Goal: Use online tool/utility: Use online tool/utility

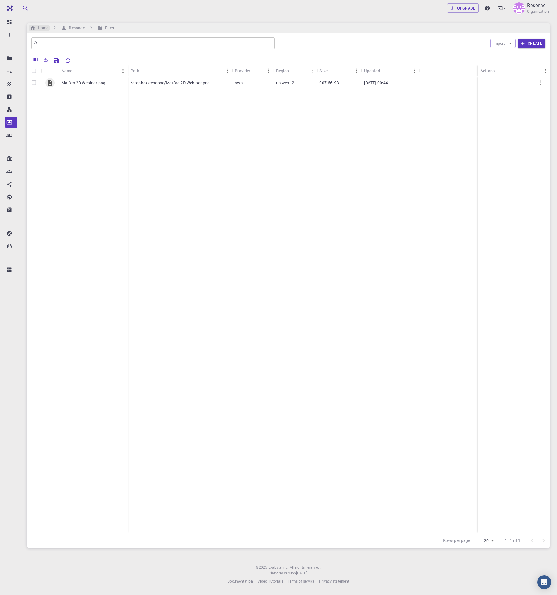
click at [40, 28] on h6 "Home" at bounding box center [41, 28] width 13 height 6
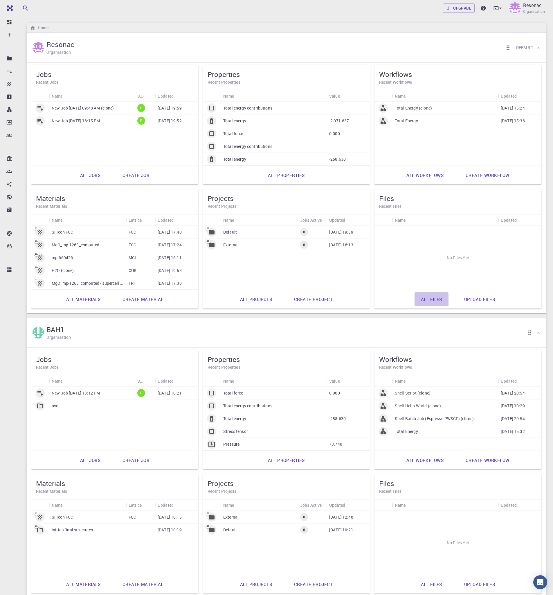
click at [424, 298] on link "All files" at bounding box center [432, 299] width 34 height 14
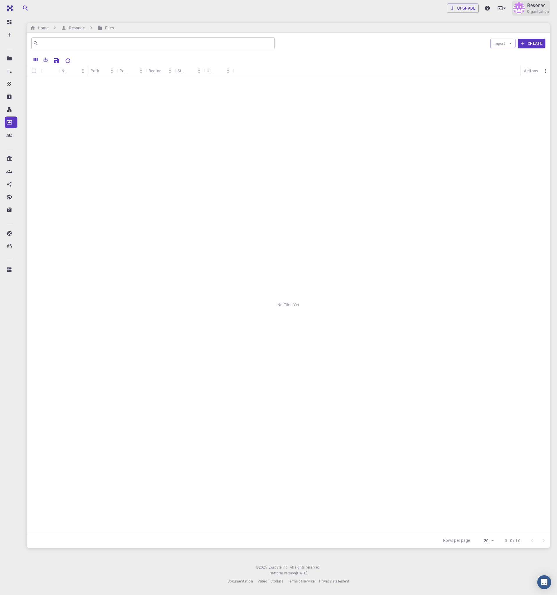
click at [517, 9] on img at bounding box center [520, 8] width 12 height 12
click at [516, 594] on p "My accounts" at bounding box center [284, 605] width 538 height 7
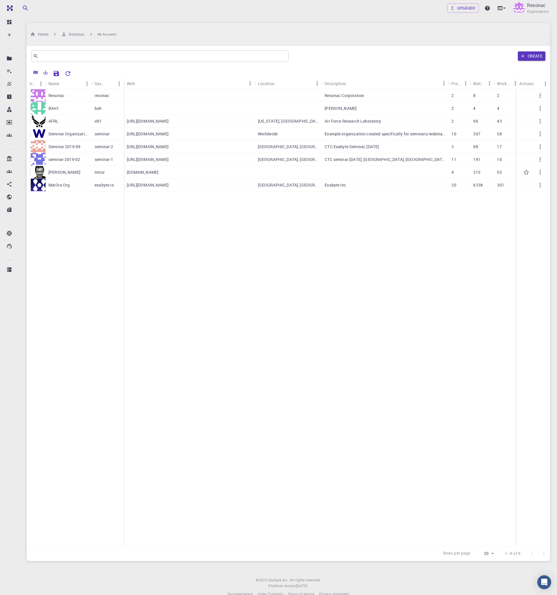
click at [82, 166] on div "[PERSON_NAME]" at bounding box center [69, 172] width 46 height 13
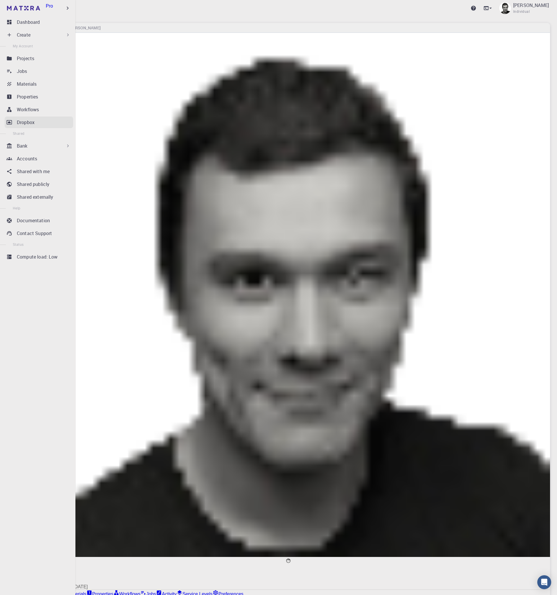
click at [26, 123] on p "Dropbox" at bounding box center [26, 122] width 18 height 7
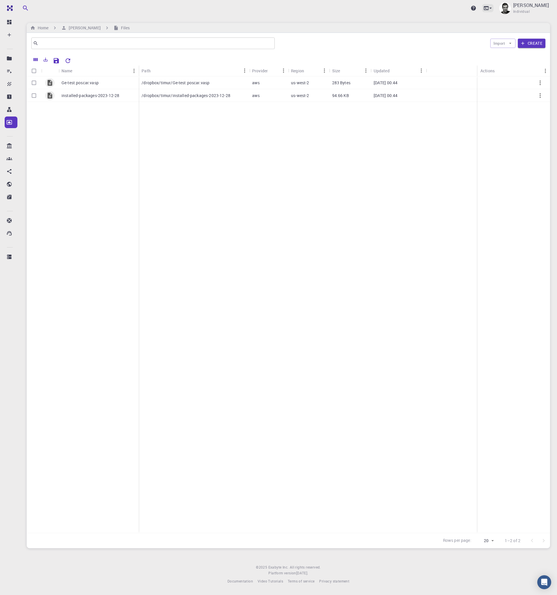
click at [490, 7] on icon at bounding box center [487, 8] width 6 height 6
click at [455, 25] on li "Terminal" at bounding box center [459, 24] width 75 height 10
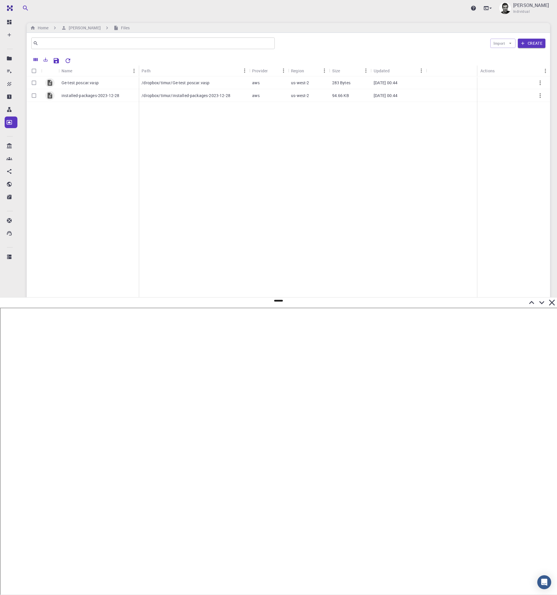
click at [553, 303] on icon at bounding box center [552, 302] width 6 height 6
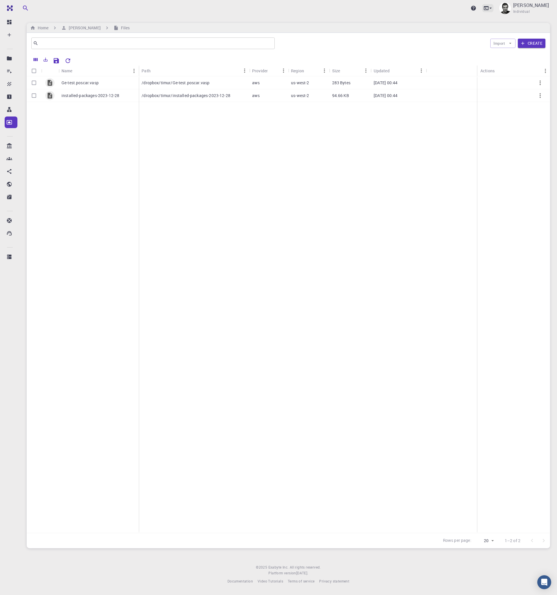
click at [490, 8] on icon at bounding box center [487, 8] width 6 height 6
click at [470, 23] on li "Terminal" at bounding box center [459, 24] width 75 height 10
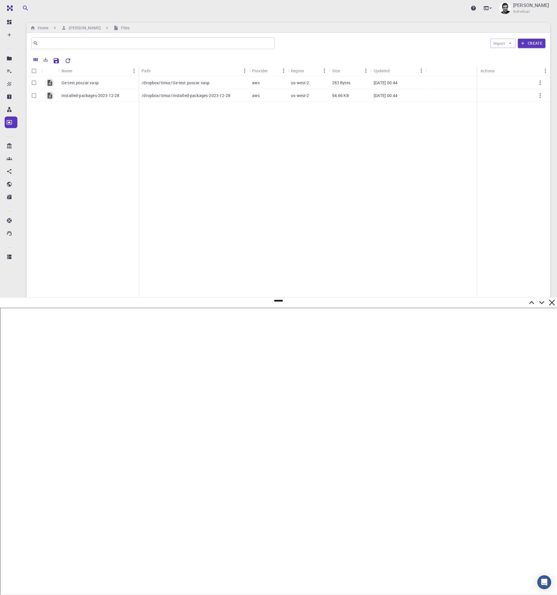
click at [554, 300] on icon at bounding box center [552, 302] width 6 height 6
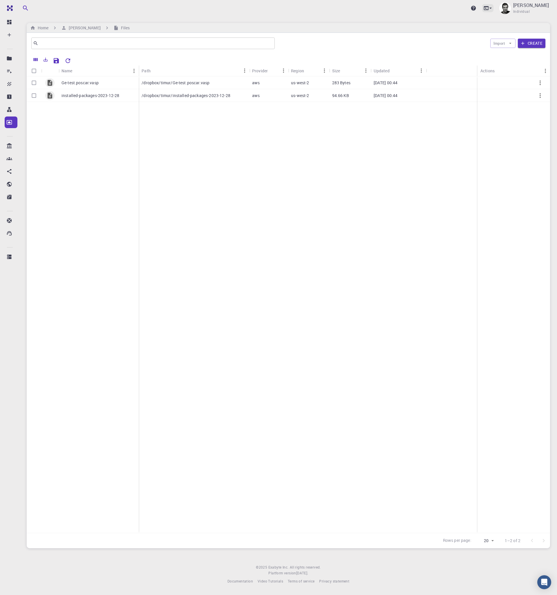
click at [493, 8] on icon at bounding box center [491, 8] width 6 height 6
click at [460, 40] on li "JupyterLite" at bounding box center [459, 45] width 75 height 10
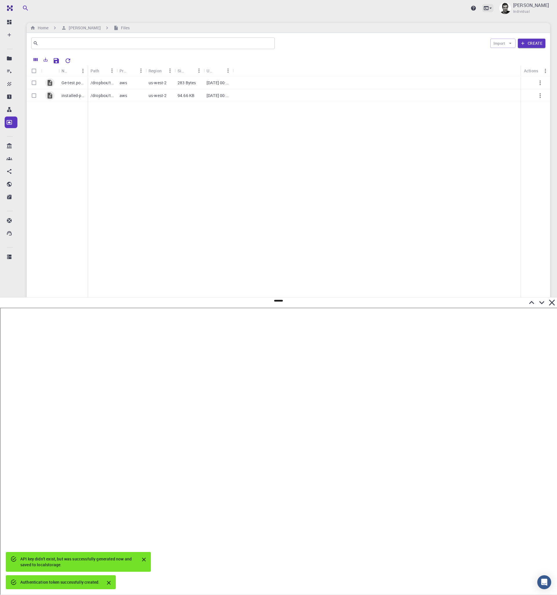
click at [492, 8] on icon at bounding box center [491, 8] width 2 height 1
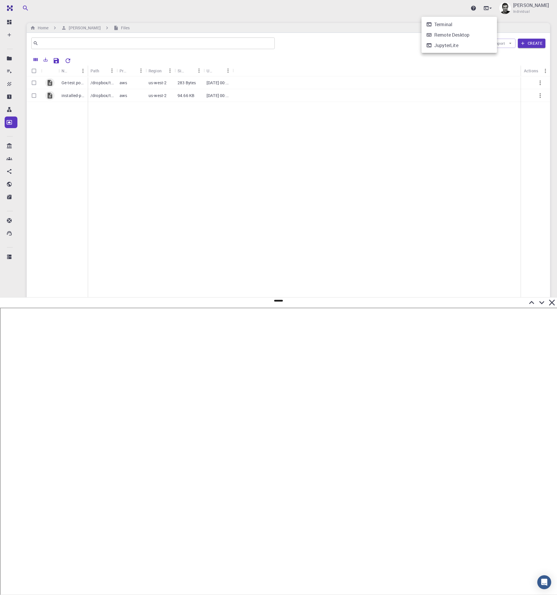
click at [469, 32] on div "Remote Desktop" at bounding box center [452, 34] width 35 height 7
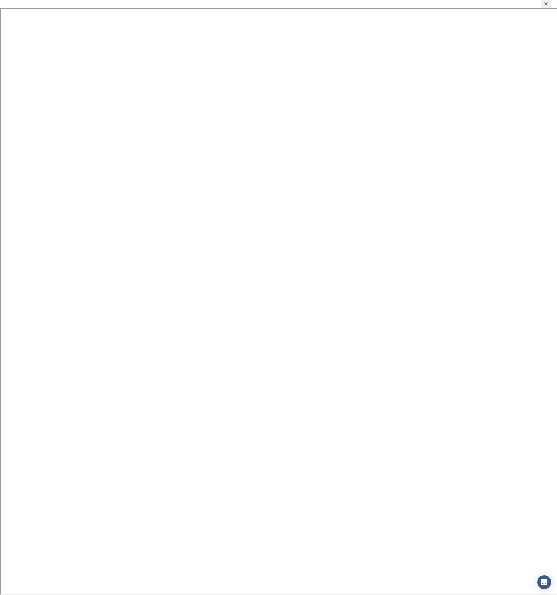
click at [544, 4] on icon "Close" at bounding box center [547, 4] width 6 height 6
